Goal: Task Accomplishment & Management: Use online tool/utility

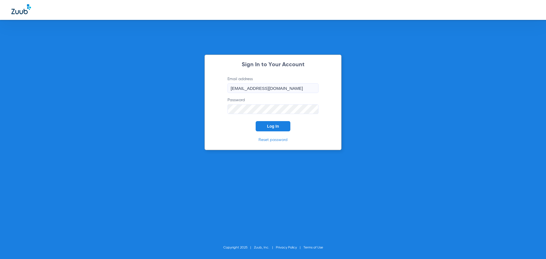
click at [269, 123] on button "Log In" at bounding box center [273, 126] width 35 height 10
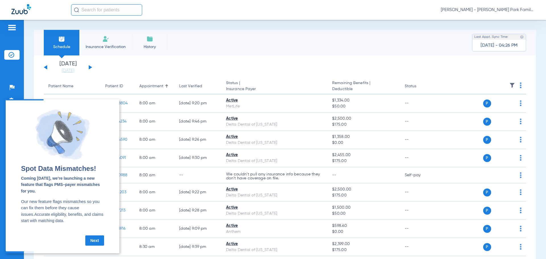
click at [91, 66] on div "[DATE] [DATE] [DATE] [DATE] [DATE] [DATE] [DATE] [DATE] [DATE] [DATE] [DATE] [D…" at bounding box center [68, 67] width 48 height 13
click at [91, 67] on button at bounding box center [90, 67] width 3 height 4
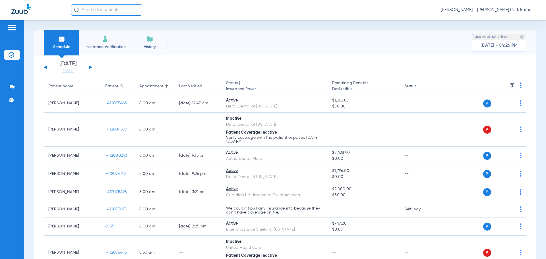
click at [510, 86] on img at bounding box center [513, 86] width 6 height 6
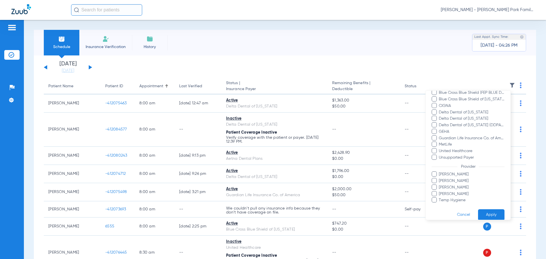
scroll to position [85, 0]
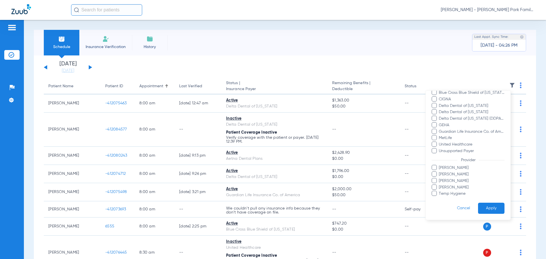
click at [447, 167] on span "[PERSON_NAME]" at bounding box center [472, 168] width 66 height 6
click at [440, 172] on input "[PERSON_NAME]" at bounding box center [440, 172] width 0 height 0
click at [484, 208] on button "Apply" at bounding box center [491, 208] width 26 height 11
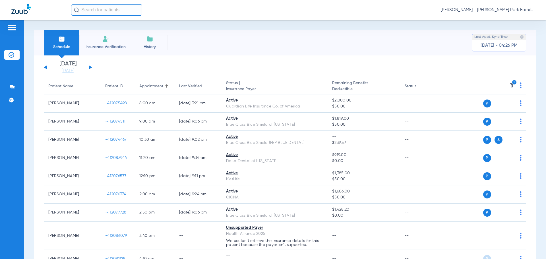
click at [512, 83] on icon "1" at bounding box center [514, 82] width 5 height 5
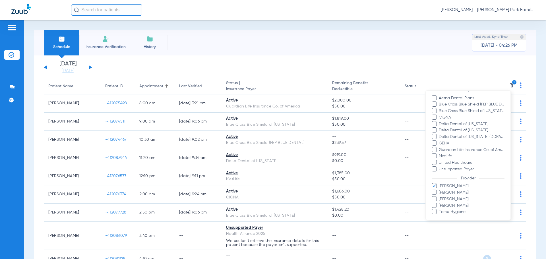
scroll to position [85, 0]
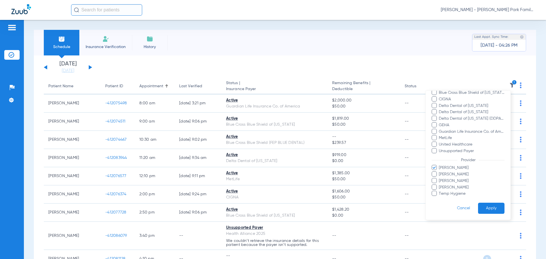
click at [452, 168] on span "[PERSON_NAME]" at bounding box center [472, 168] width 66 height 6
click at [440, 172] on input "[PERSON_NAME]" at bounding box center [440, 172] width 0 height 0
click at [450, 176] on span "[PERSON_NAME]" at bounding box center [472, 175] width 66 height 6
click at [440, 178] on input "[PERSON_NAME]" at bounding box center [440, 178] width 0 height 0
click at [490, 211] on button "Apply" at bounding box center [491, 208] width 26 height 11
